Goal: Find specific page/section: Find specific page/section

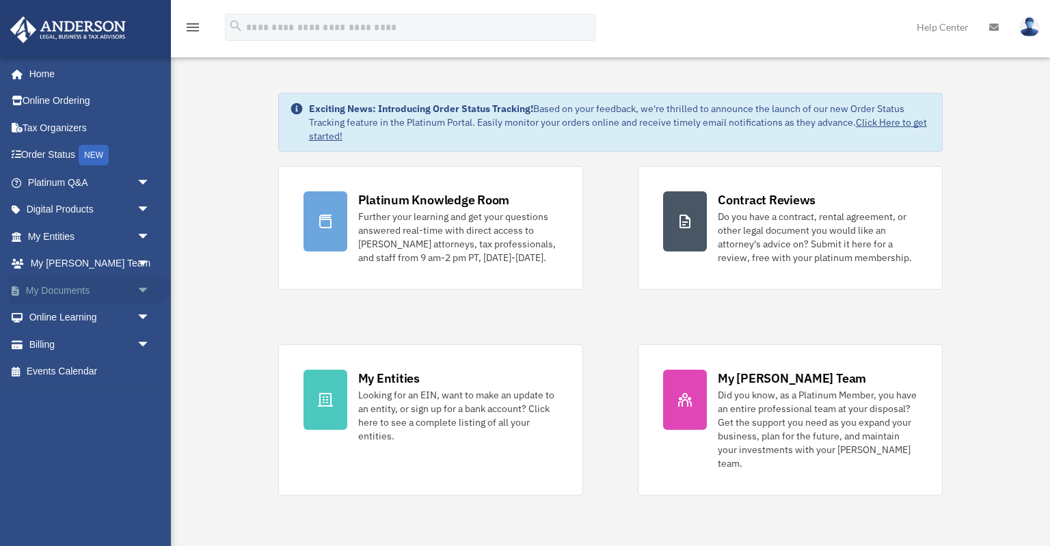
click at [90, 291] on link "My Documents arrow_drop_down" at bounding box center [90, 290] width 161 height 27
click at [149, 291] on span "arrow_drop_down" at bounding box center [150, 291] width 27 height 28
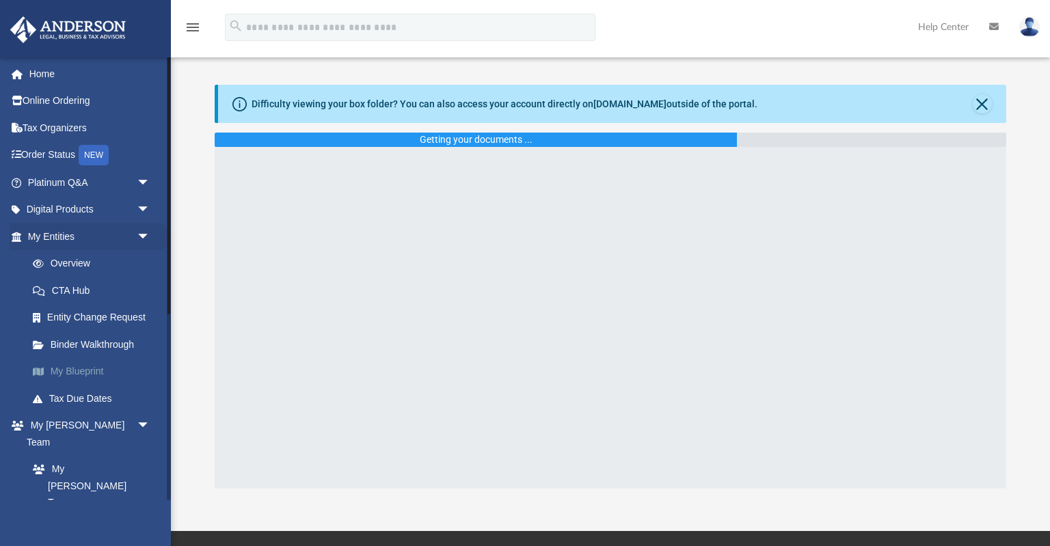
click at [94, 373] on link "My Blueprint" at bounding box center [95, 371] width 152 height 27
